Goal: Task Accomplishment & Management: Use online tool/utility

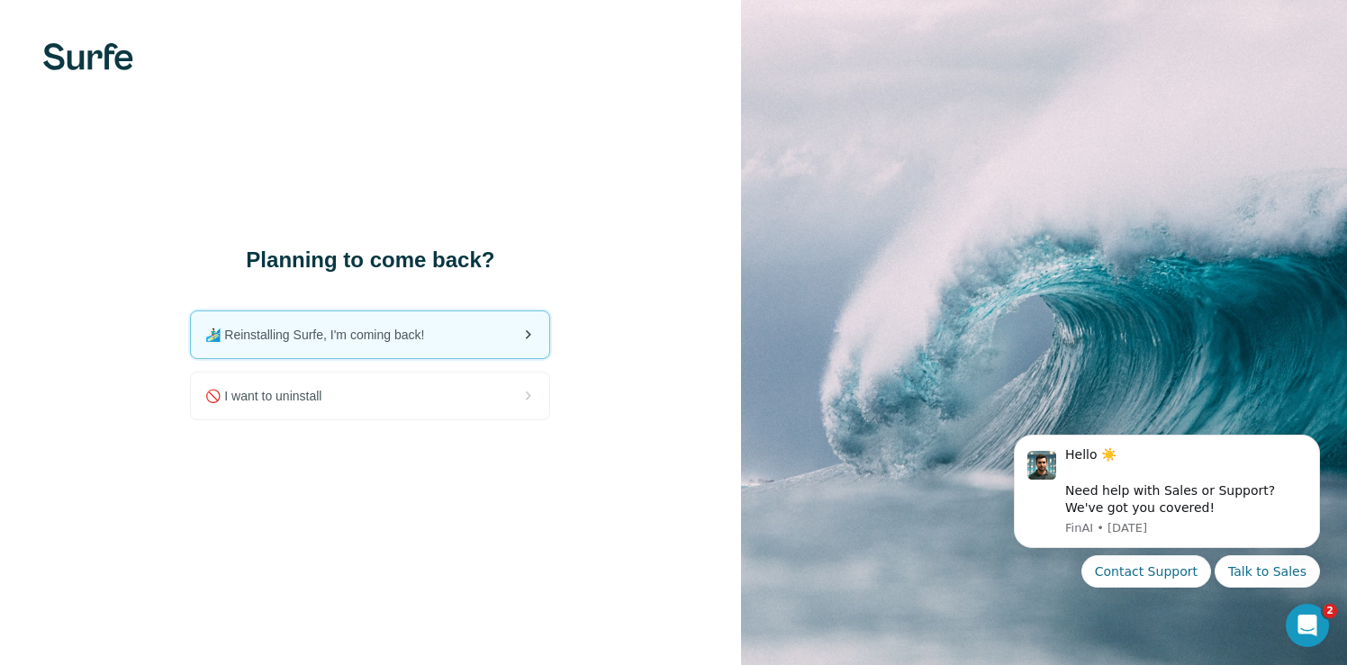
click at [367, 342] on span "🏄🏻‍♂️ Reinstalling Surfe, I'm coming back!" at bounding box center [321, 335] width 233 height 18
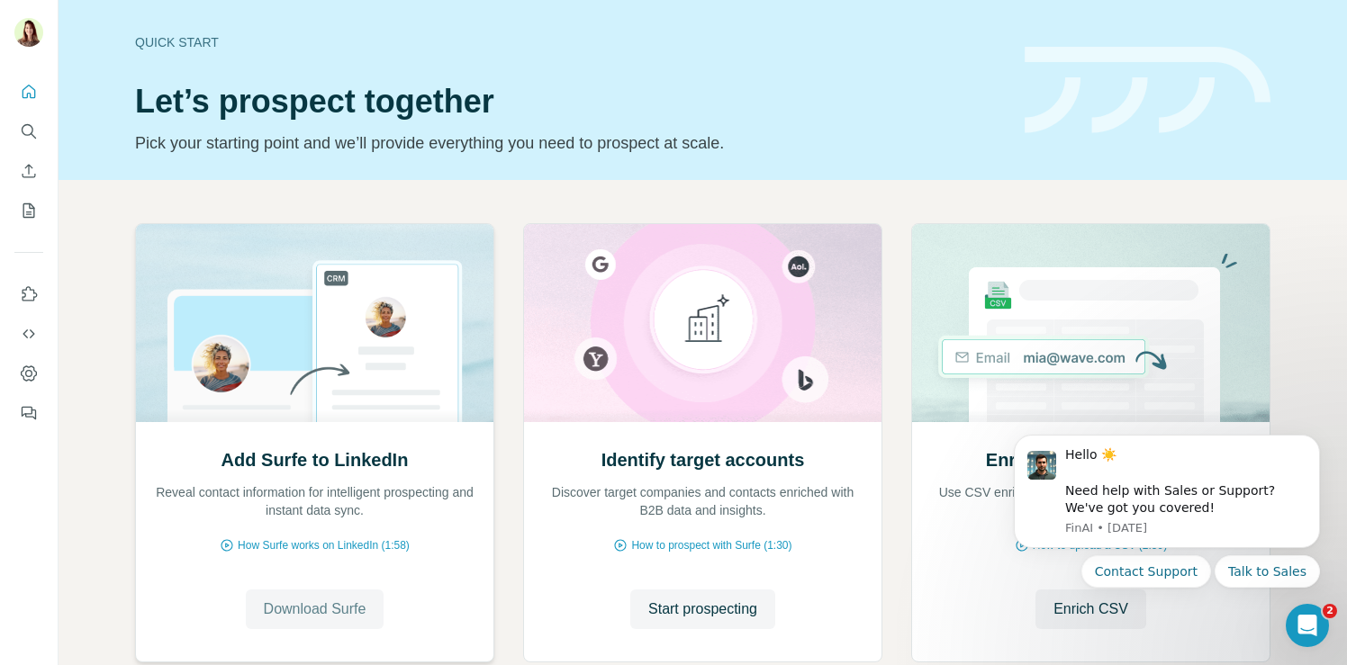
click at [323, 615] on span "Download Surfe" at bounding box center [315, 610] width 103 height 22
